Goal: Task Accomplishment & Management: Complete application form

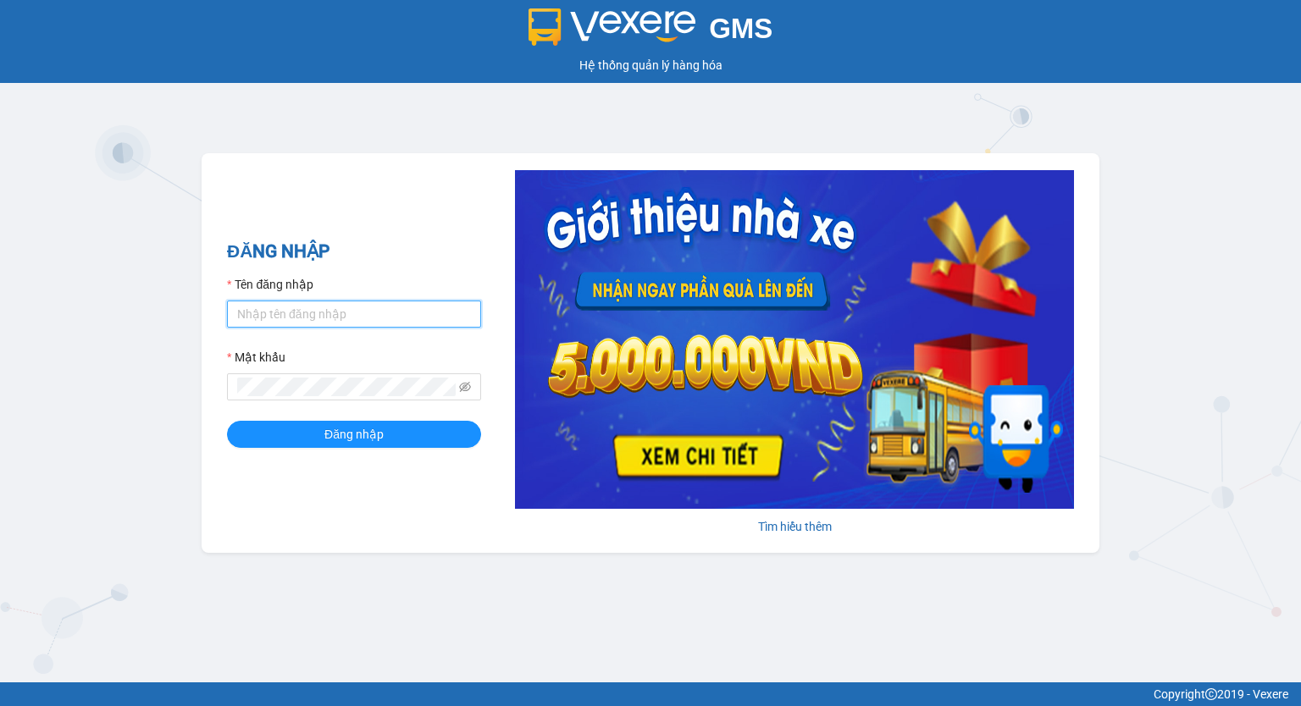
click at [332, 307] on input "Tên đăng nhập" at bounding box center [354, 314] width 254 height 27
type input "phuongchi.phucanex"
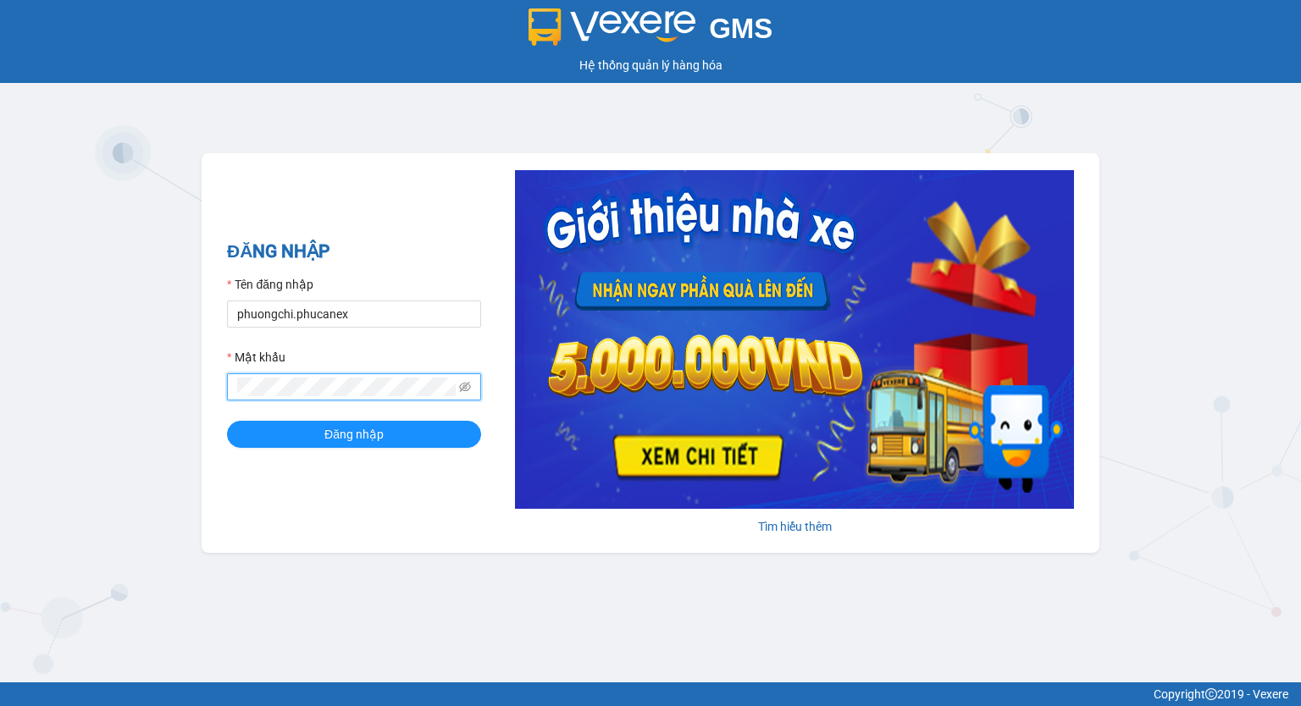
click at [227, 421] on button "Đăng nhập" at bounding box center [354, 434] width 254 height 27
